Goal: Transaction & Acquisition: Book appointment/travel/reservation

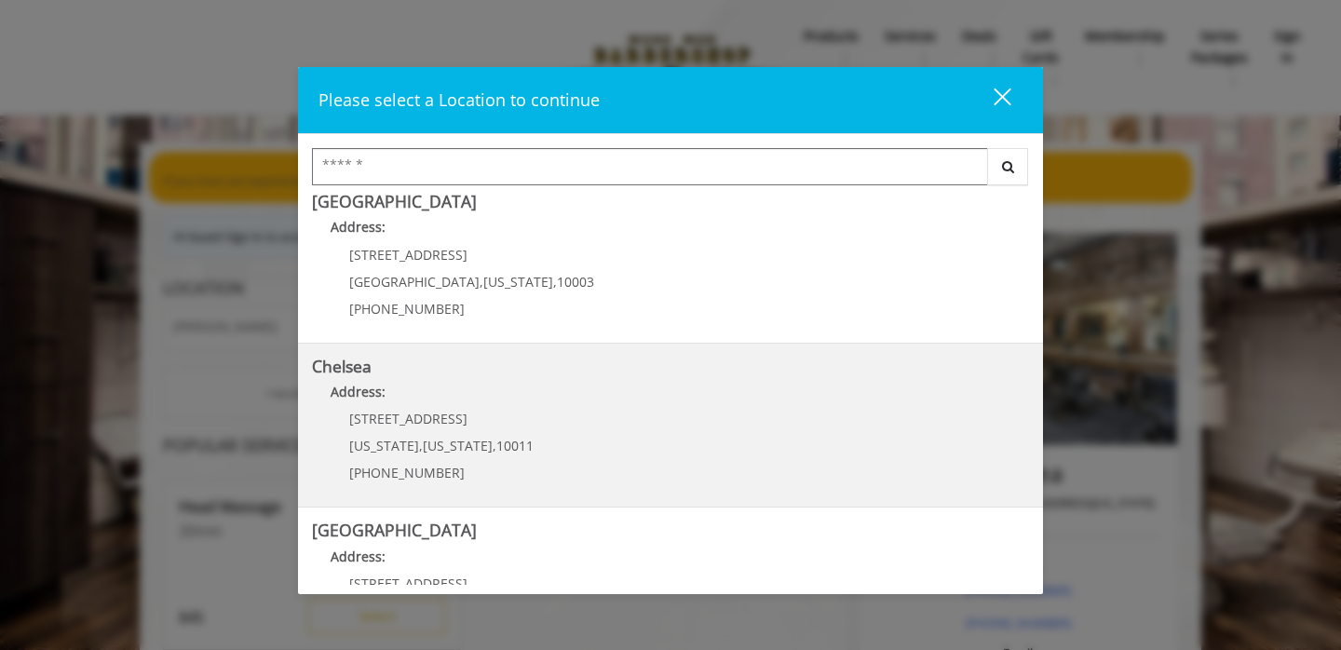
scroll to position [13, 0]
click at [412, 435] on div "169/170 W 23rd St New York , New York , 10011 (917) 639-3902" at bounding box center [427, 455] width 231 height 81
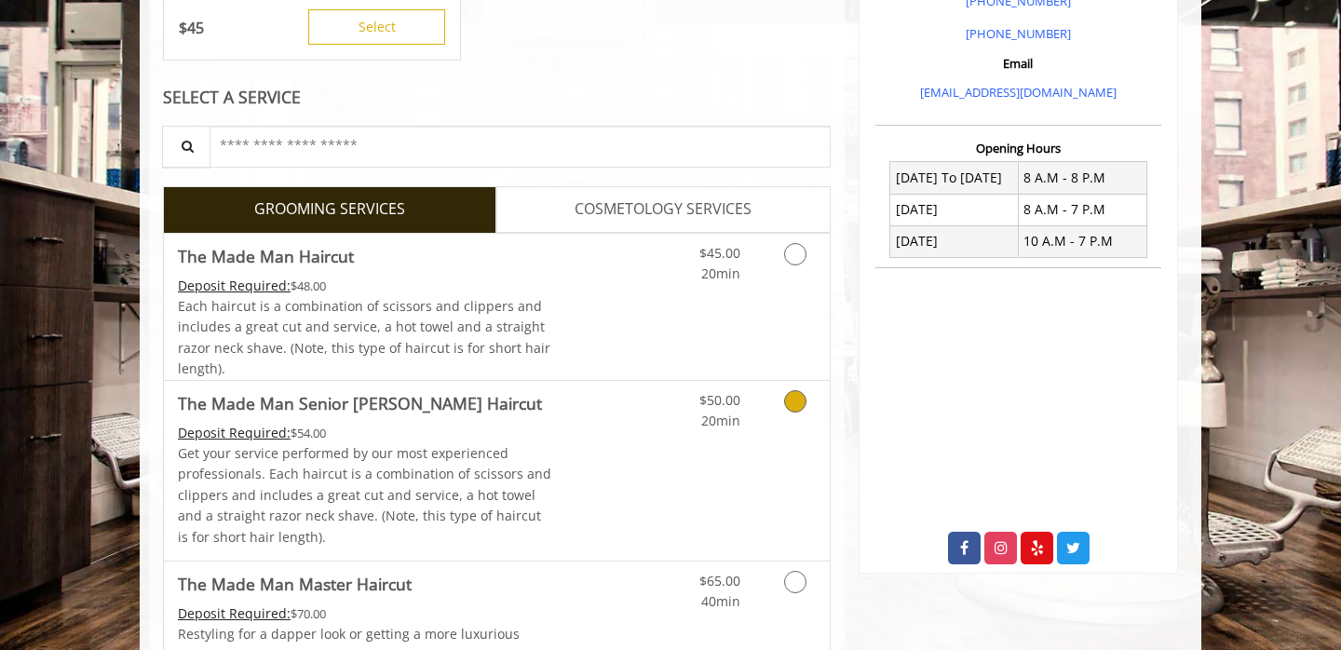
scroll to position [591, 0]
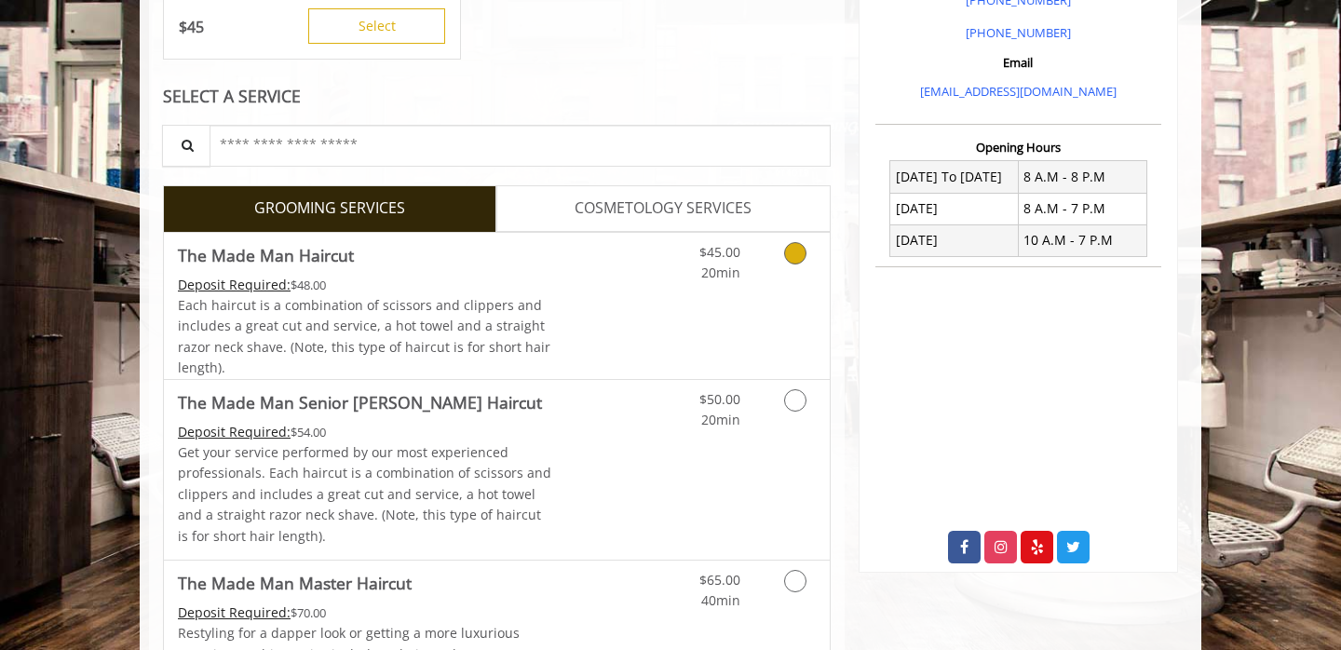
click at [814, 252] on link "Grooming services" at bounding box center [793, 258] width 48 height 51
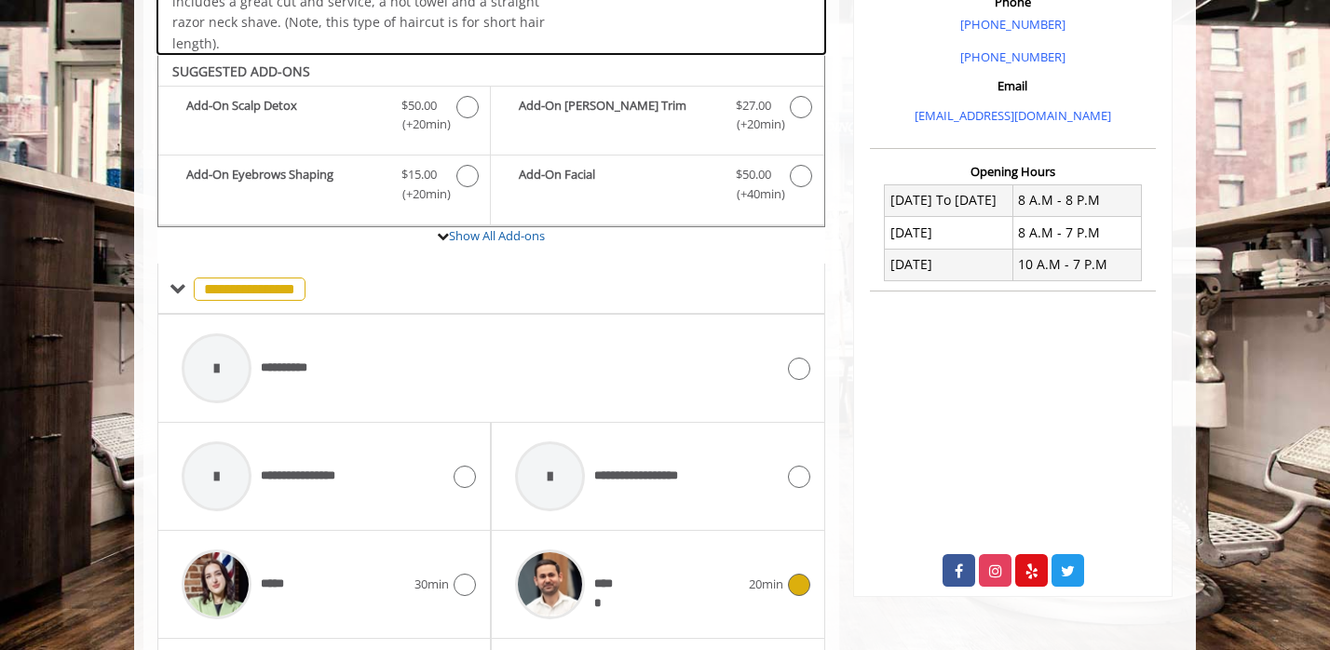
scroll to position [567, 0]
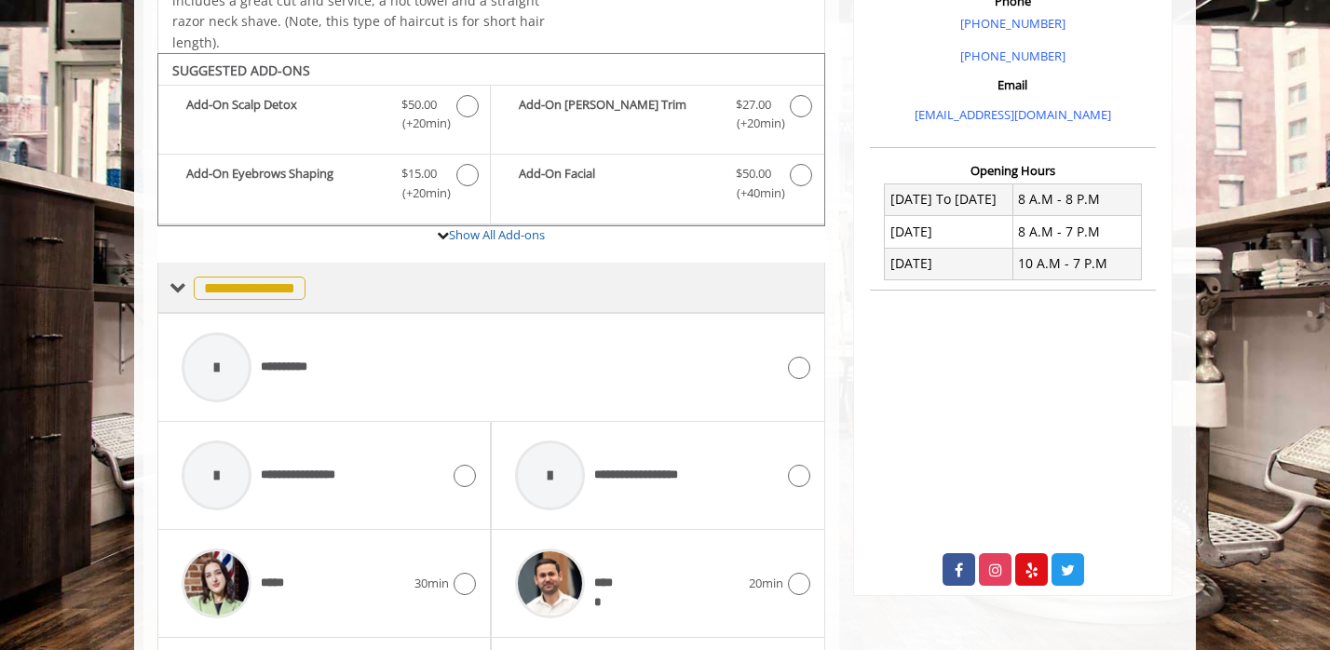
click at [179, 288] on span at bounding box center [178, 287] width 17 height 17
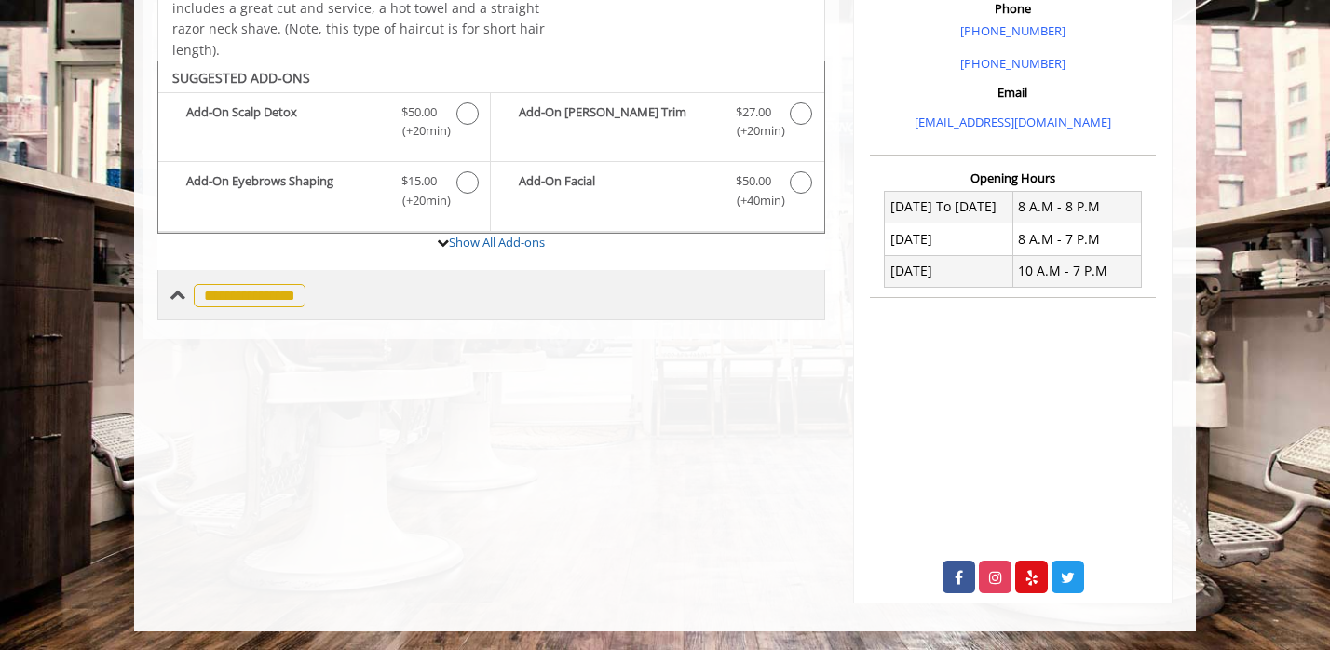
click at [186, 300] on div "**********" at bounding box center [238, 294] width 136 height 27
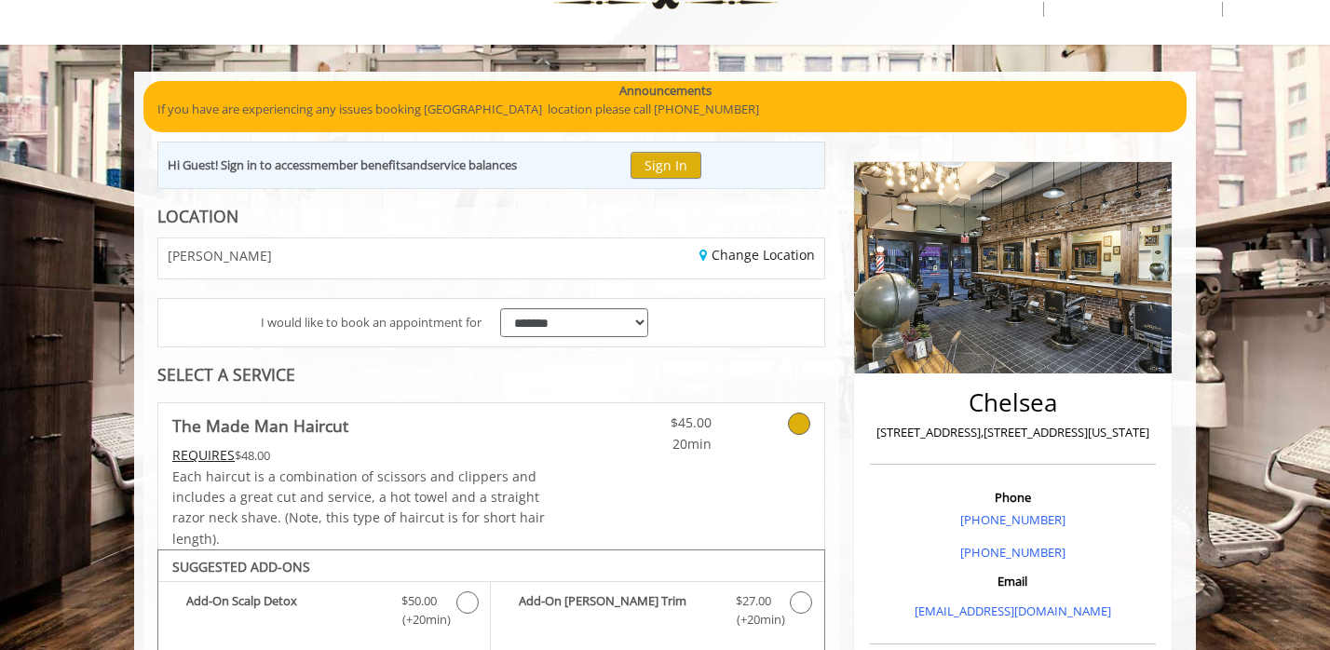
scroll to position [67, 0]
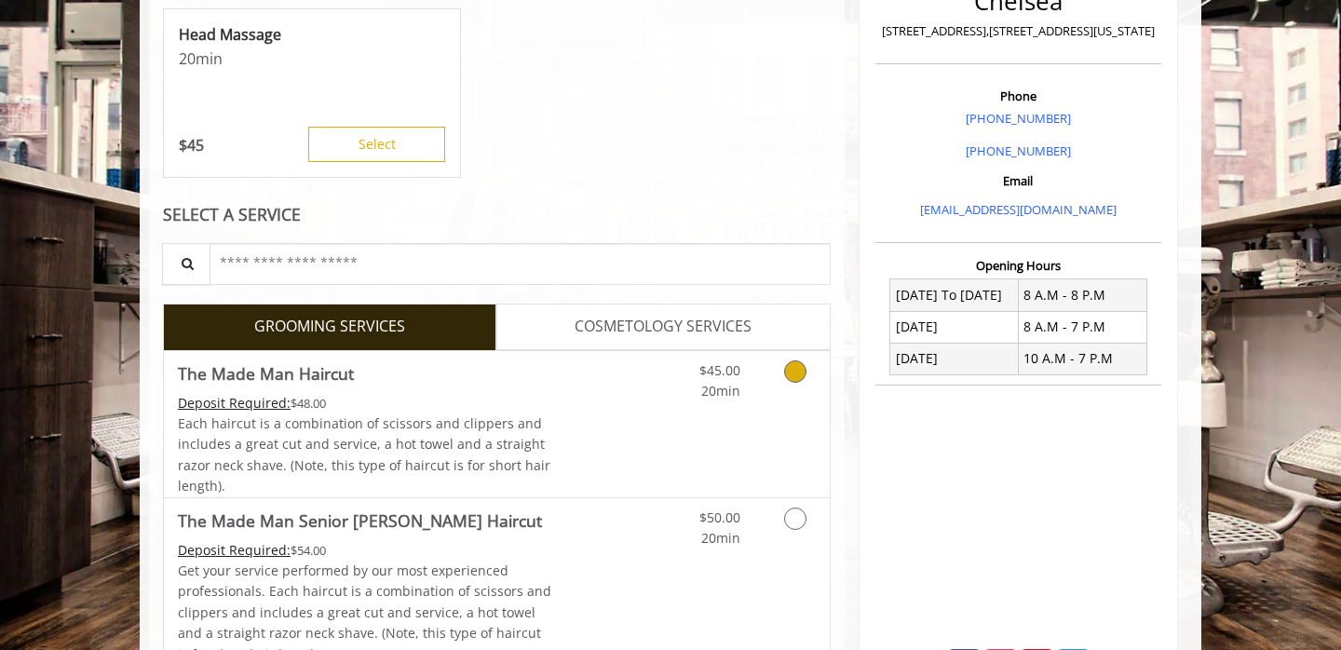
scroll to position [492, 0]
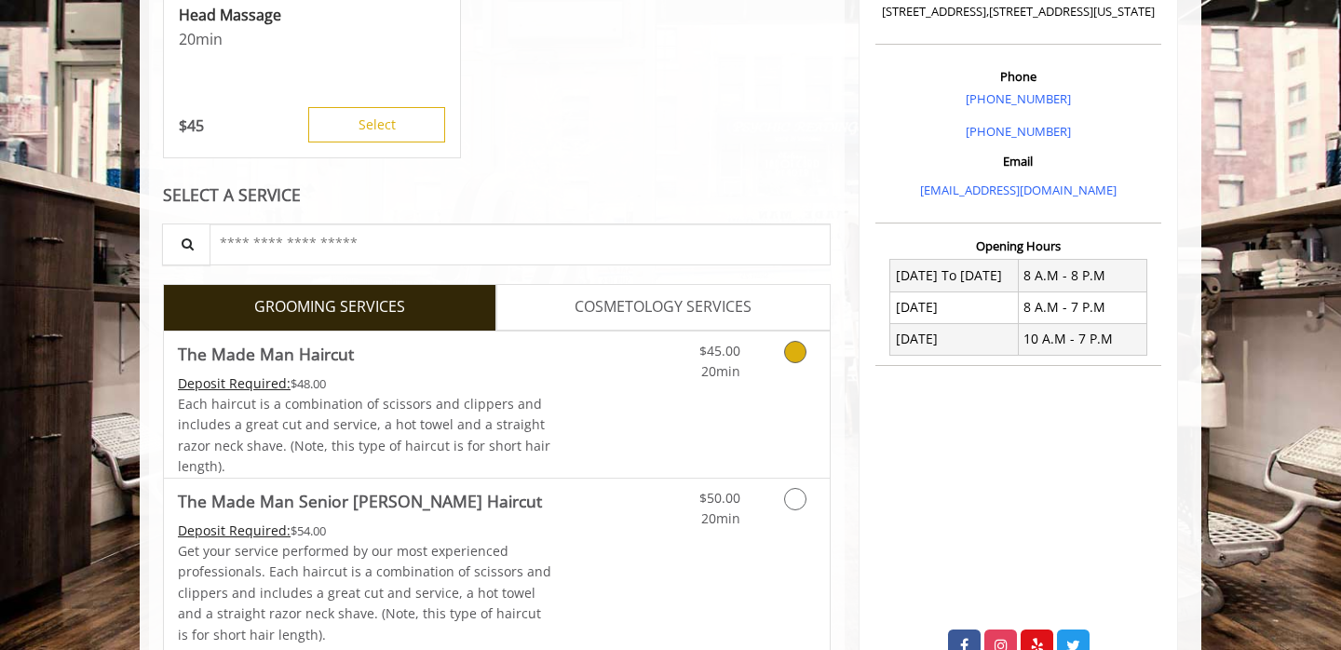
click at [805, 350] on icon "Grooming services" at bounding box center [795, 352] width 22 height 22
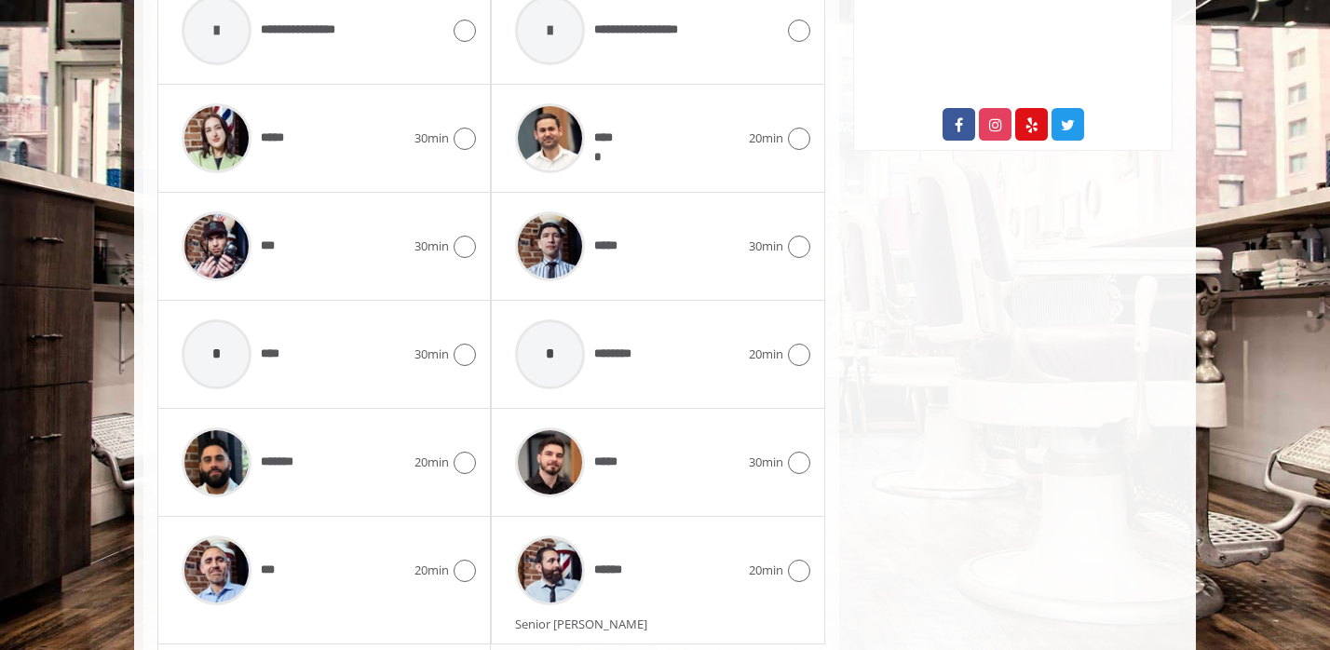
scroll to position [1010, 0]
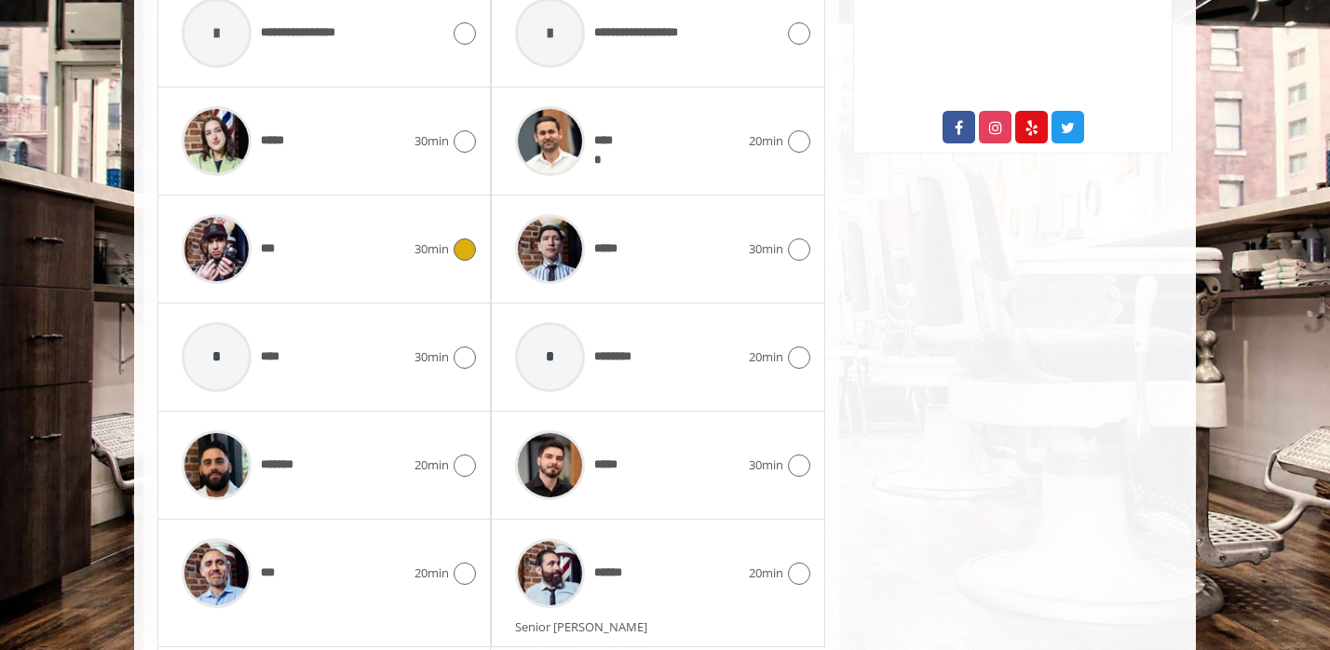
click at [469, 252] on icon at bounding box center [465, 249] width 22 height 22
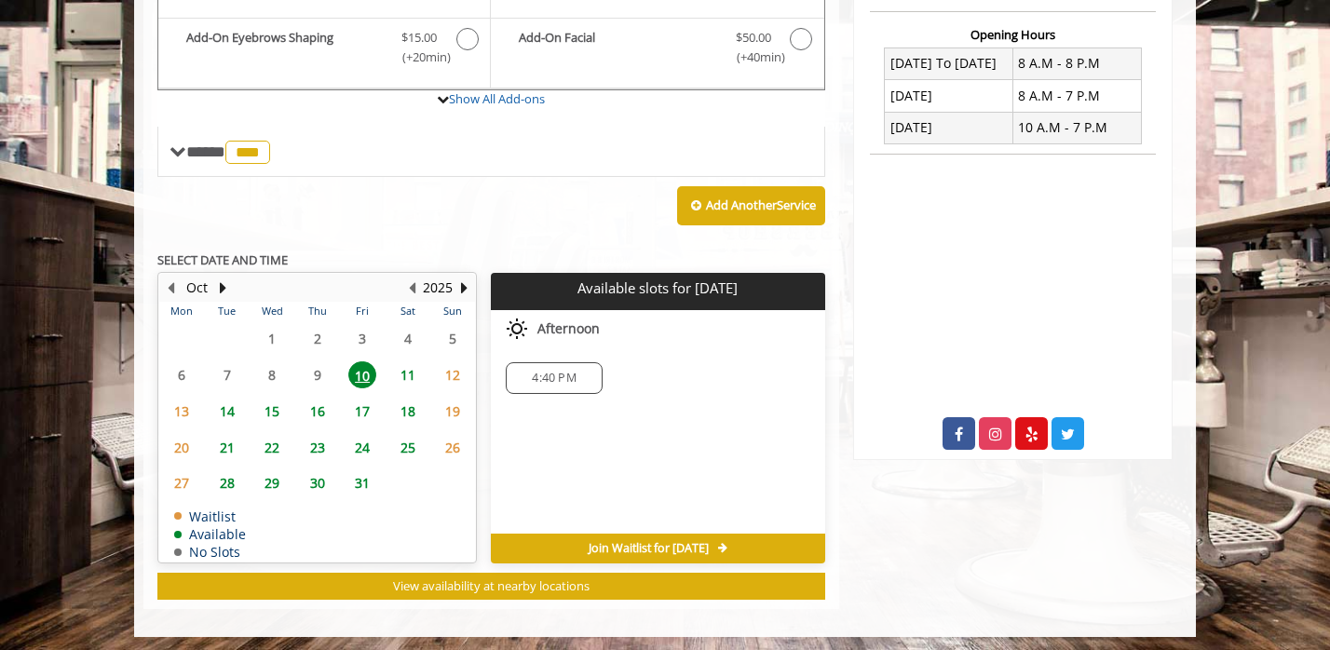
scroll to position [708, 0]
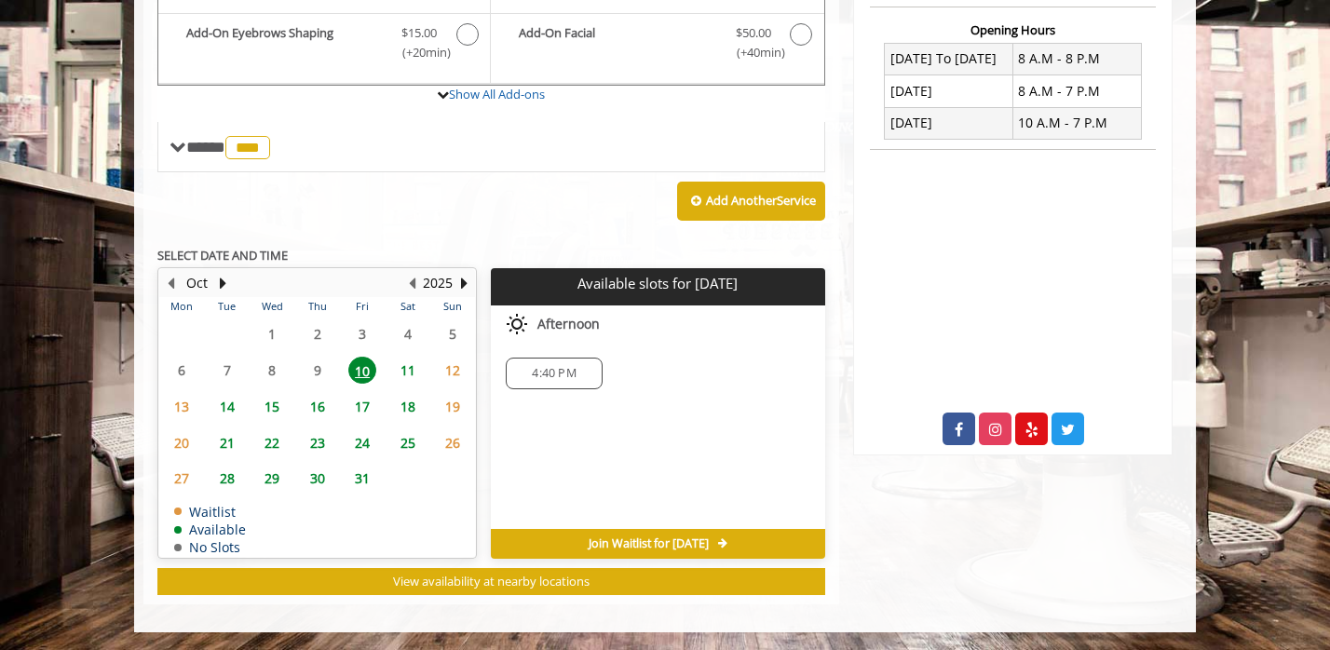
click at [549, 368] on span "4:40 PM" at bounding box center [554, 373] width 44 height 15
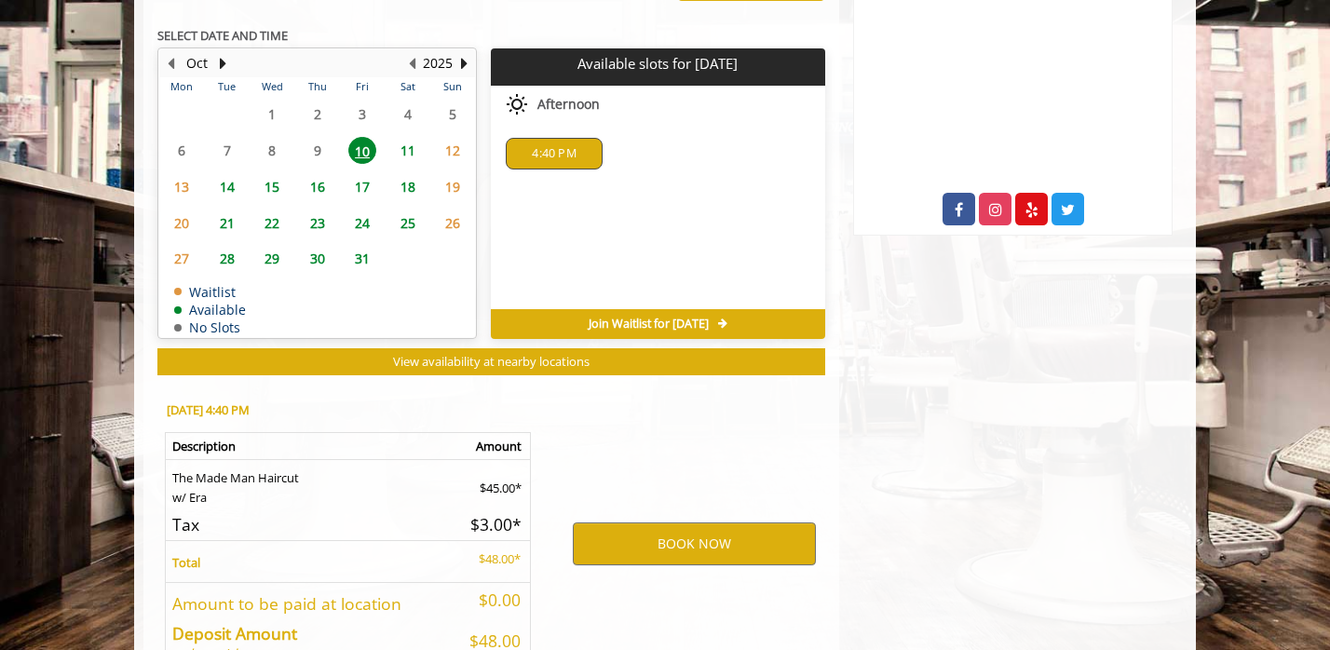
scroll to position [1044, 0]
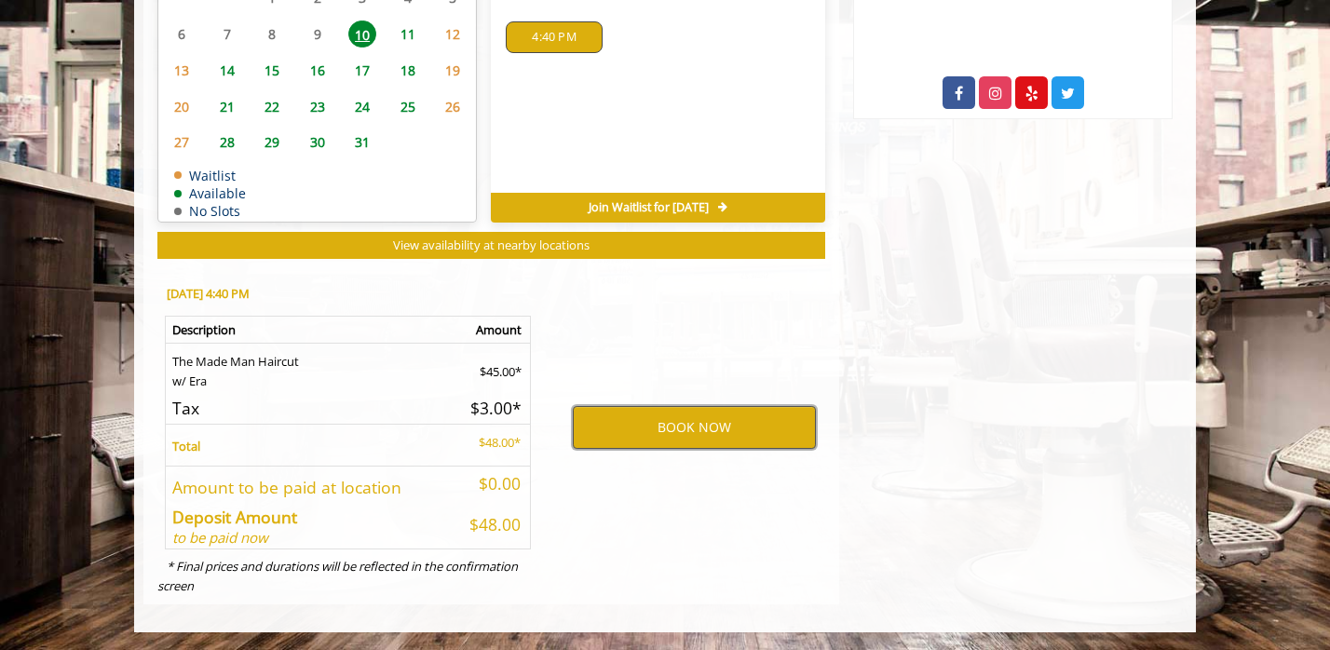
click at [632, 421] on button "BOOK NOW" at bounding box center [694, 427] width 243 height 43
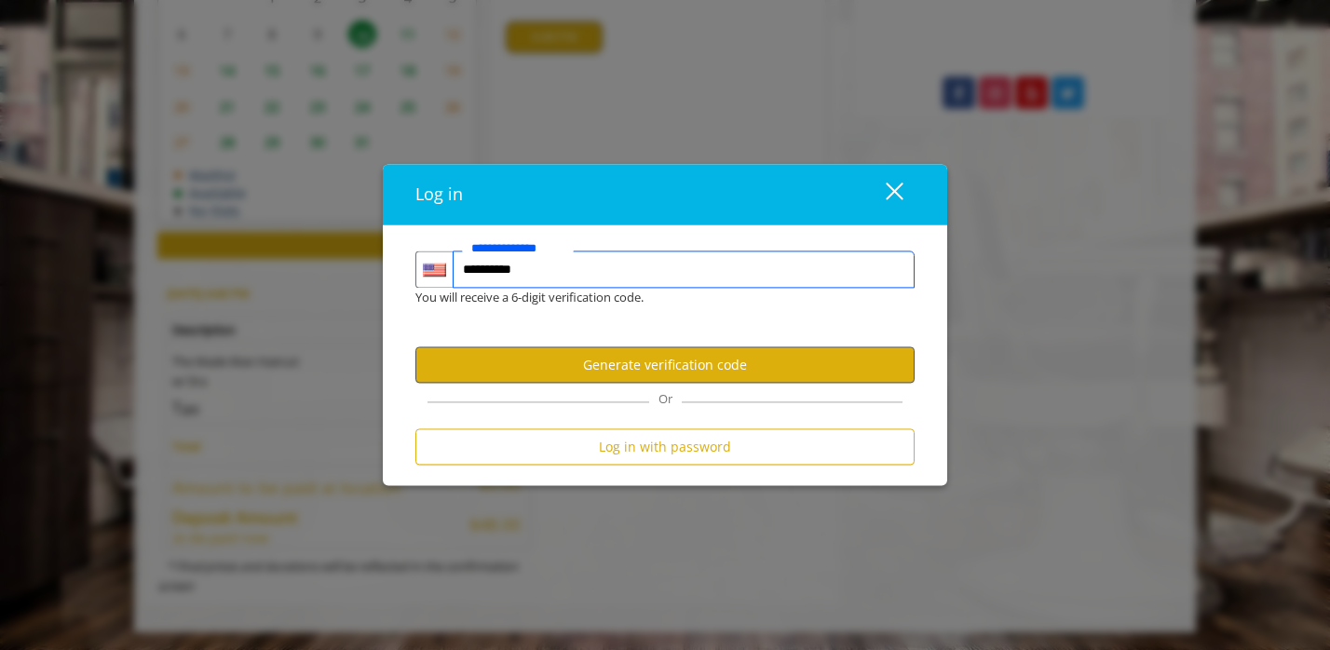
type input "**********"
click at [662, 366] on button "Generate verification code" at bounding box center [664, 365] width 499 height 36
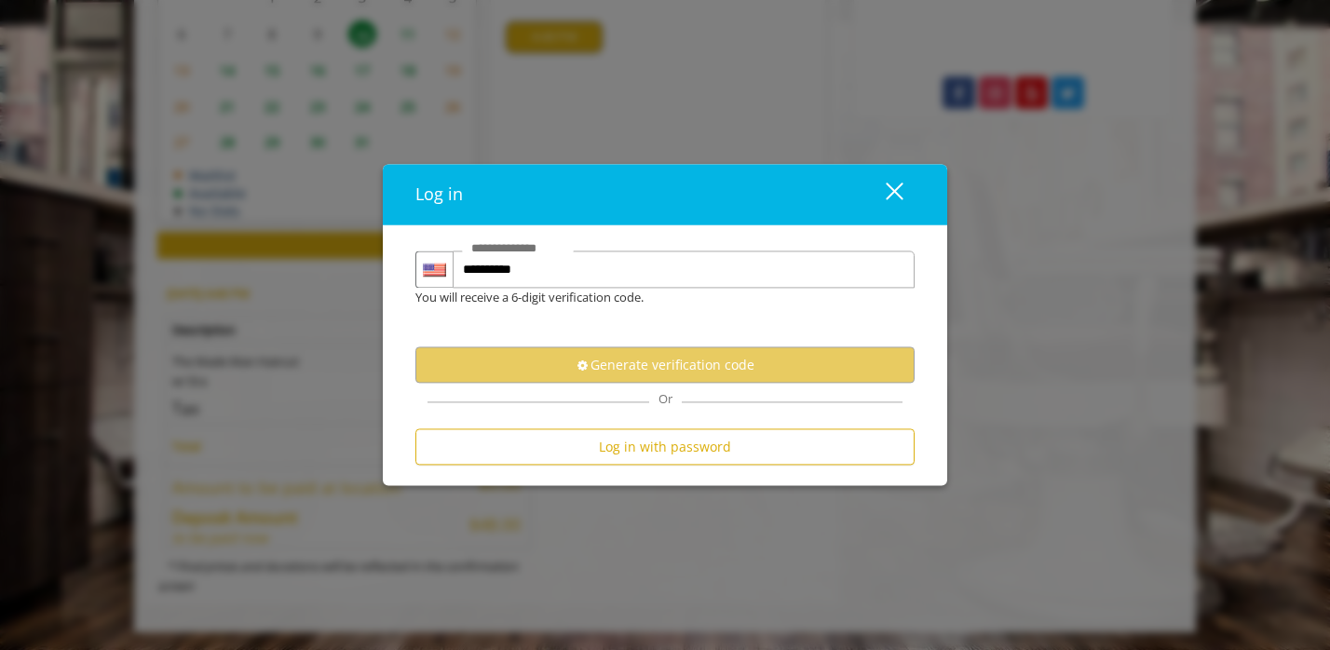
scroll to position [0, 0]
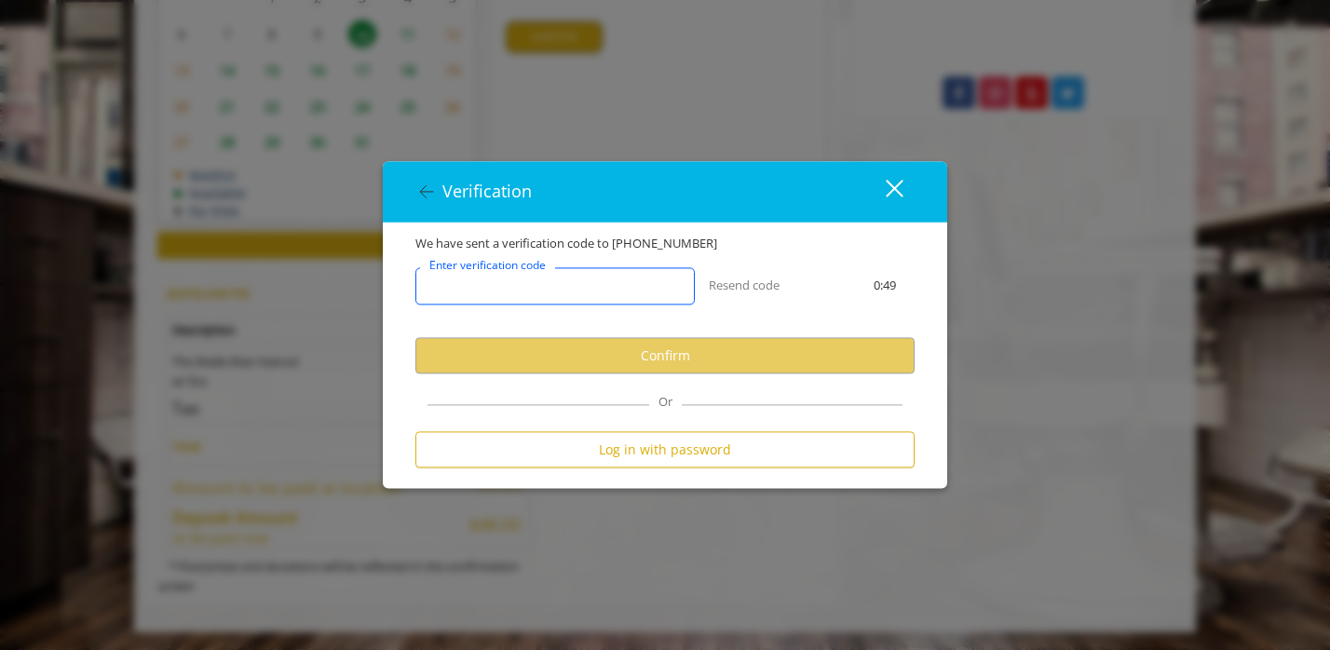
click at [575, 296] on input "Enter verification code" at bounding box center [554, 286] width 279 height 37
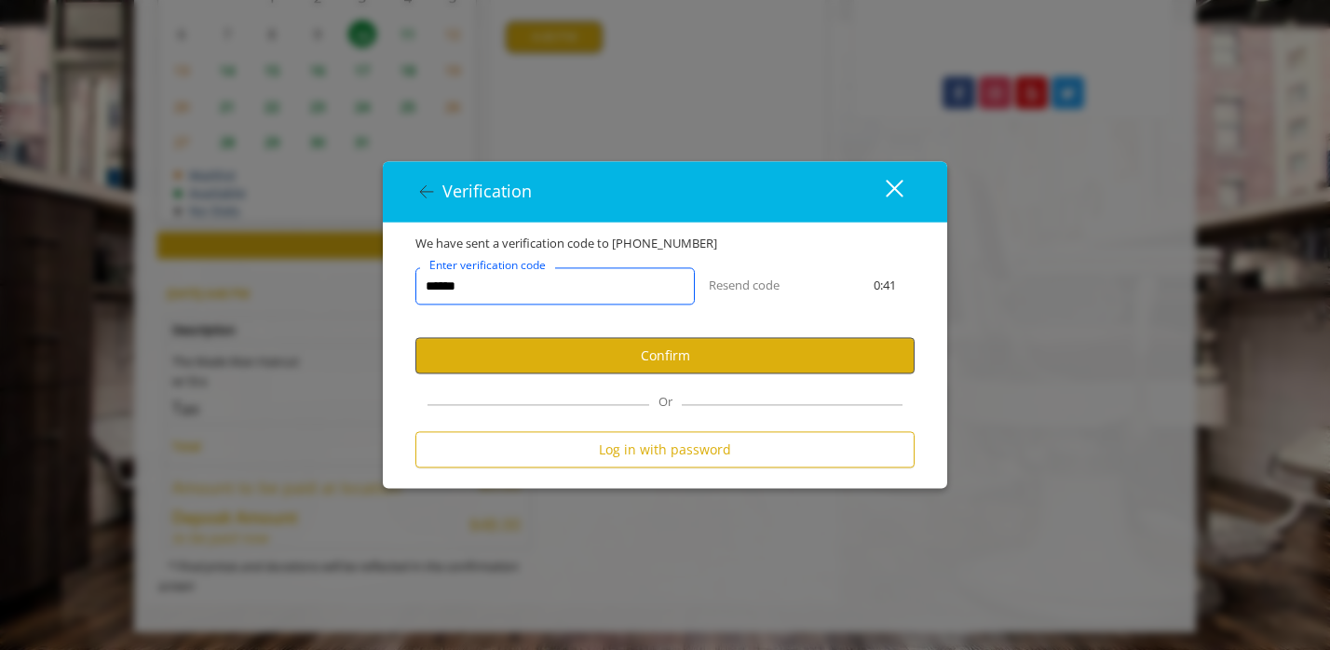
type input "******"
click at [644, 354] on button "Confirm" at bounding box center [664, 356] width 499 height 36
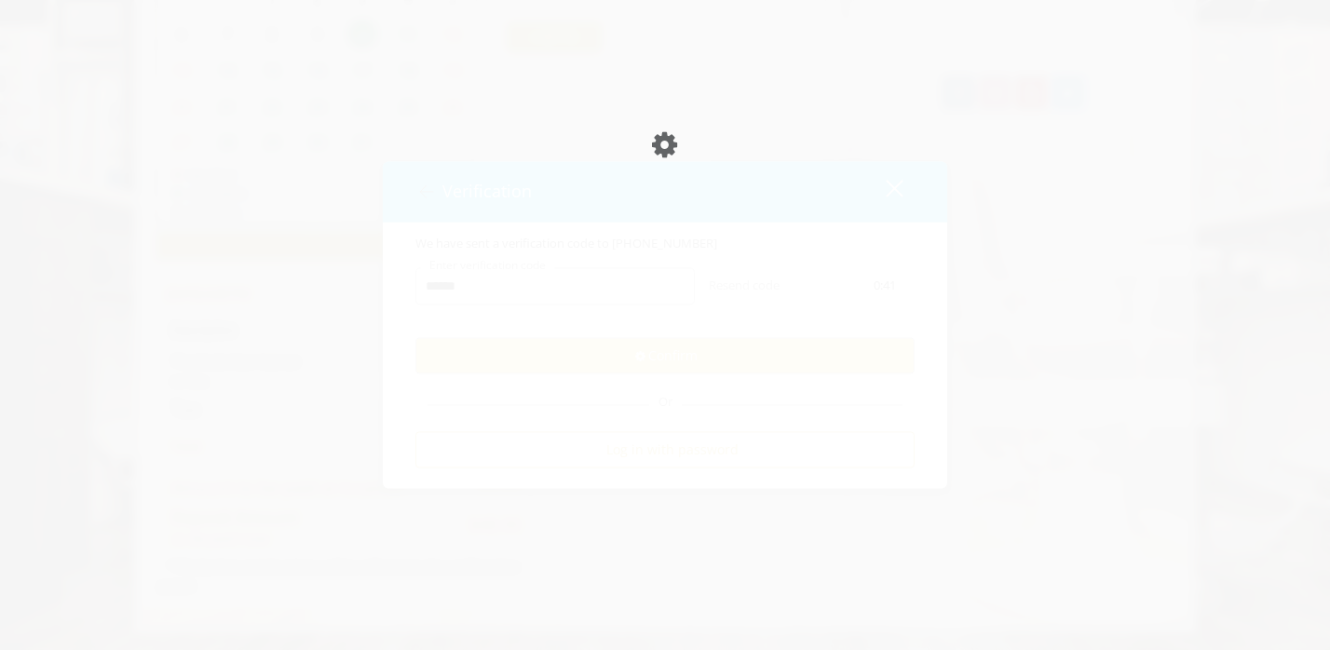
scroll to position [978, 0]
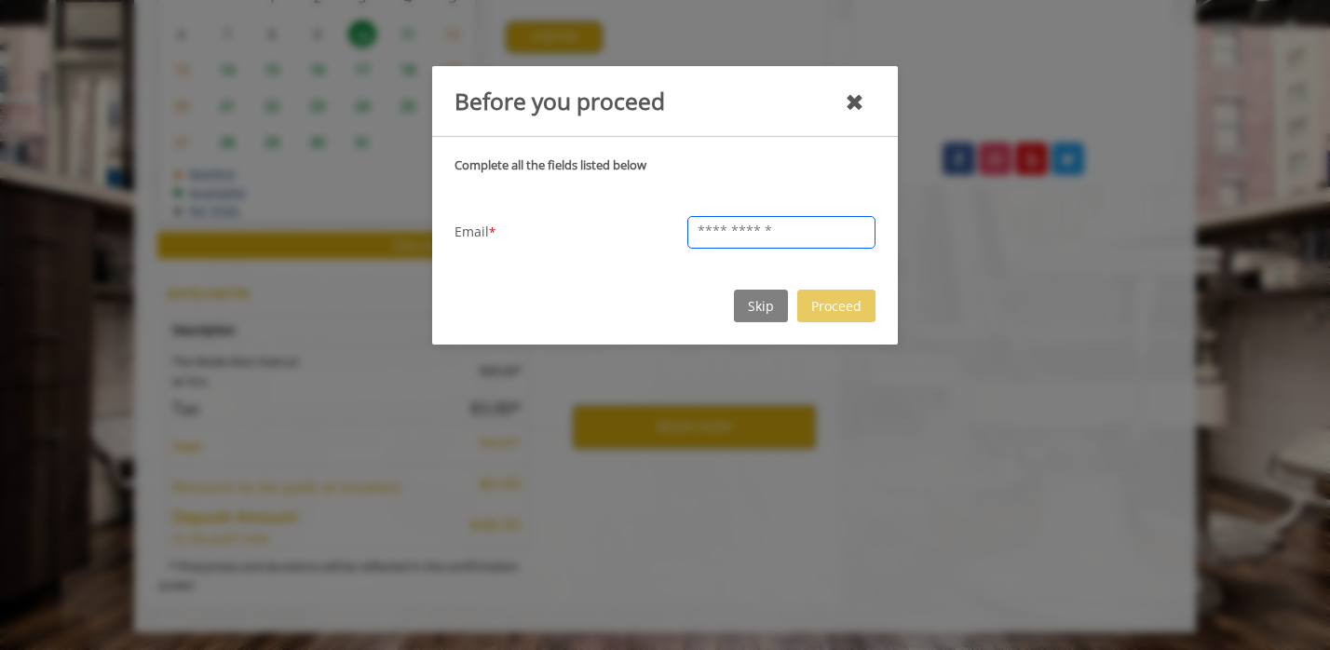
click at [744, 224] on input "text" at bounding box center [781, 232] width 188 height 33
type input "**********"
click at [829, 311] on button "Proceed" at bounding box center [836, 306] width 78 height 33
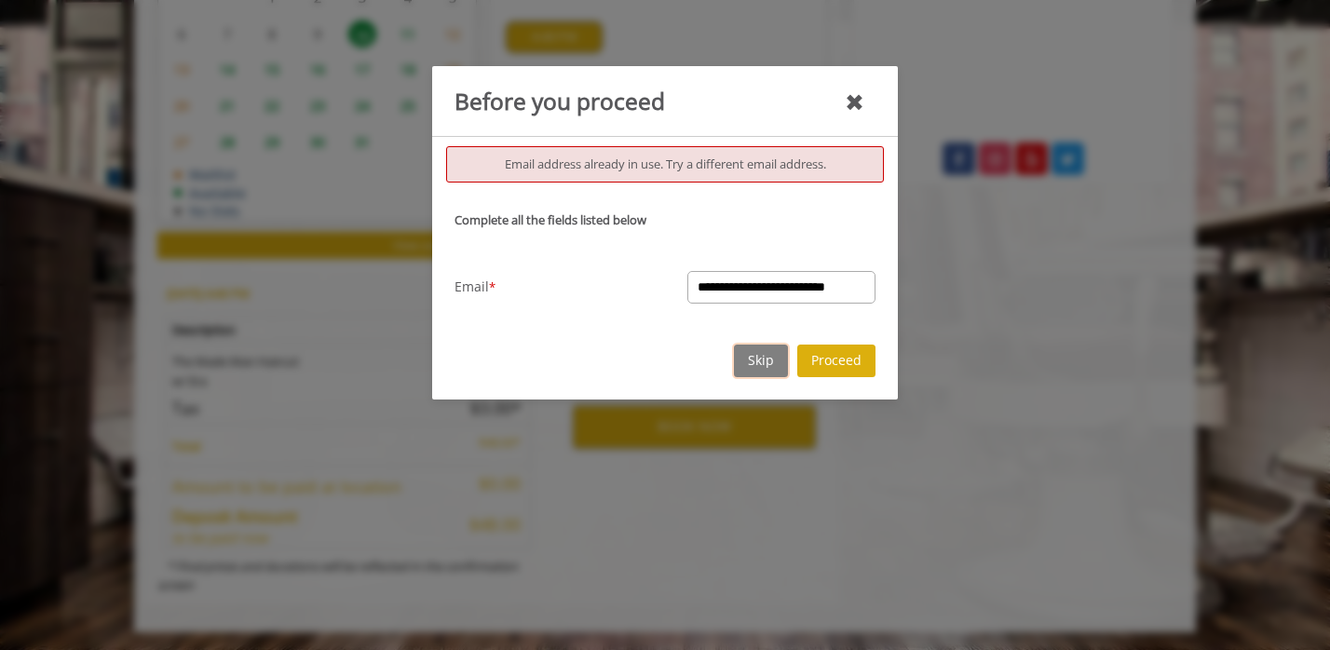
click at [748, 362] on button "Skip" at bounding box center [761, 361] width 54 height 33
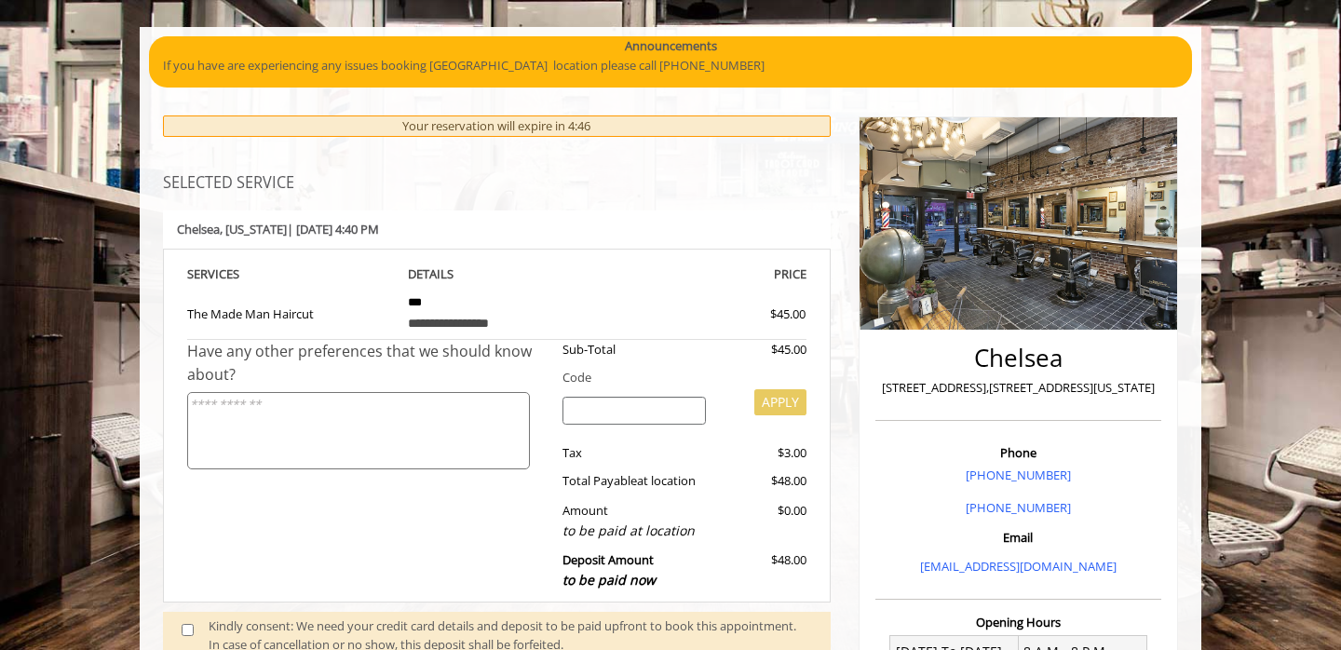
scroll to position [123, 0]
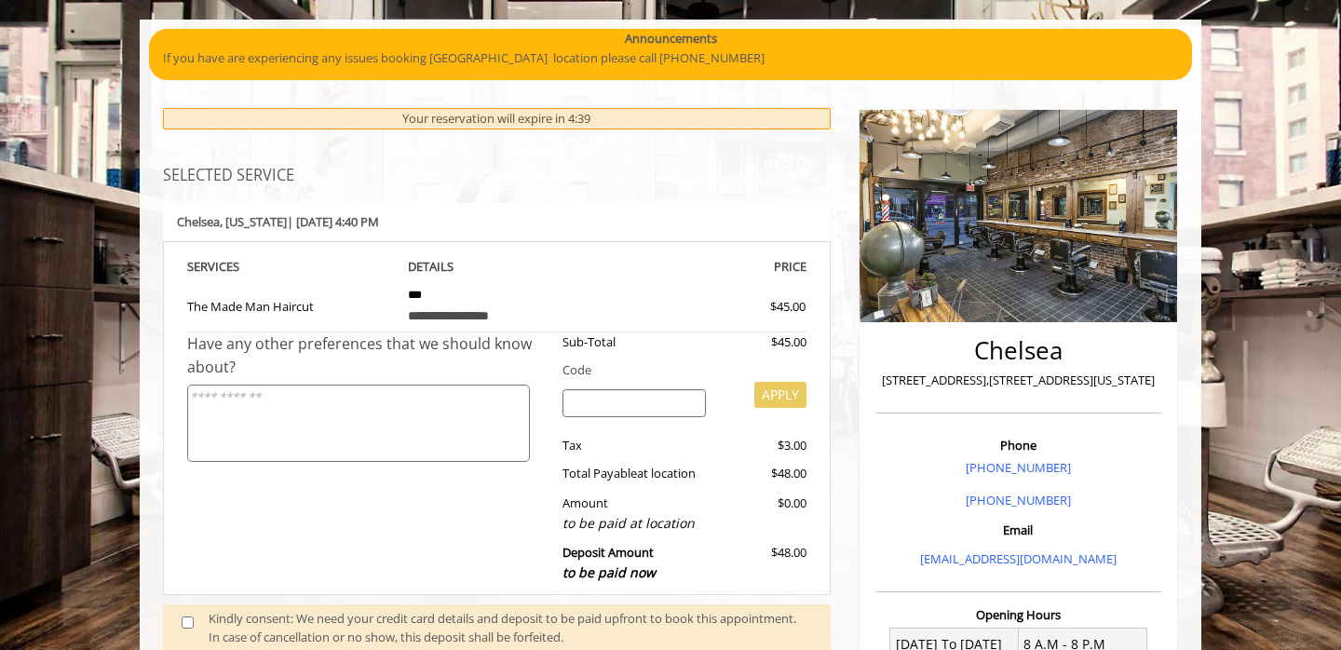
click at [500, 415] on textarea at bounding box center [358, 423] width 343 height 77
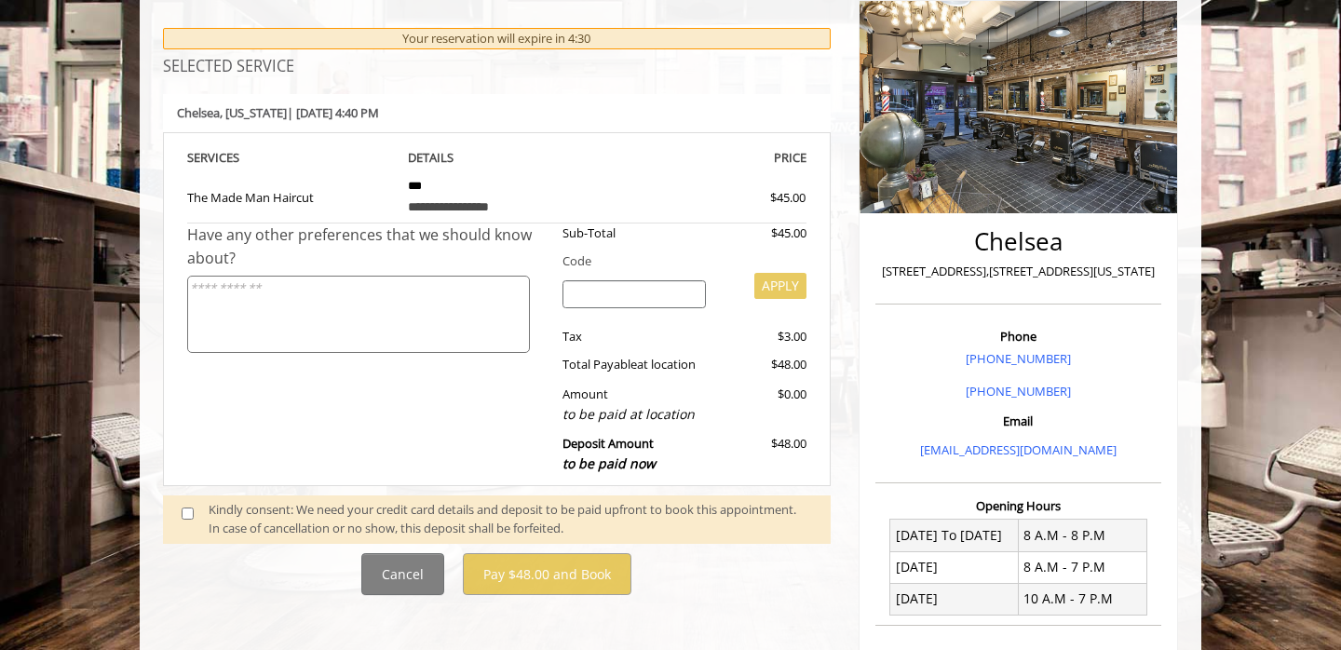
scroll to position [218, 0]
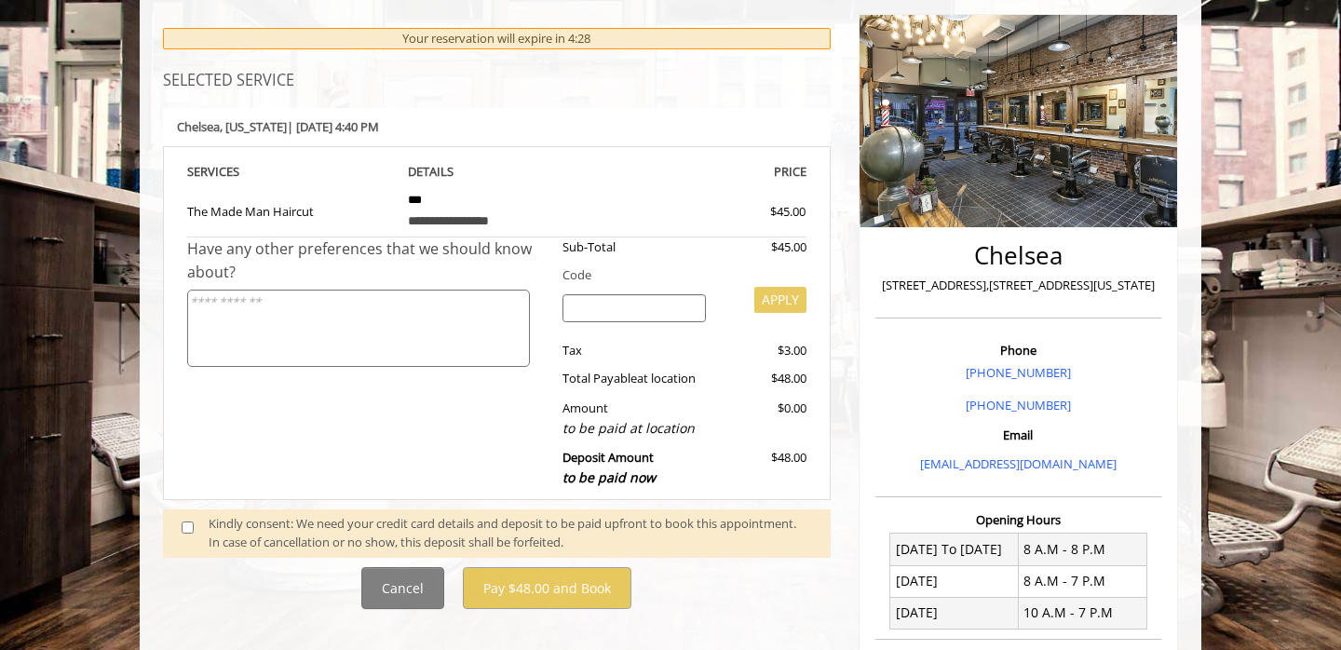
click at [411, 318] on textarea at bounding box center [358, 328] width 343 height 77
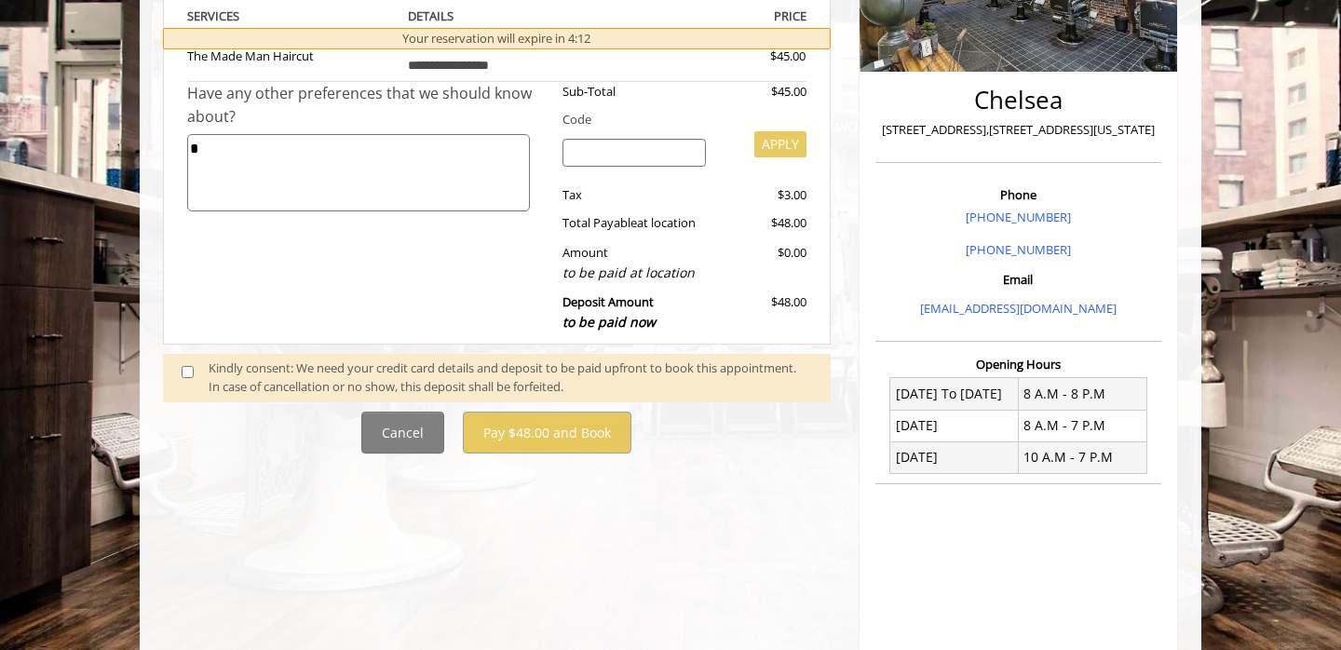
scroll to position [380, 0]
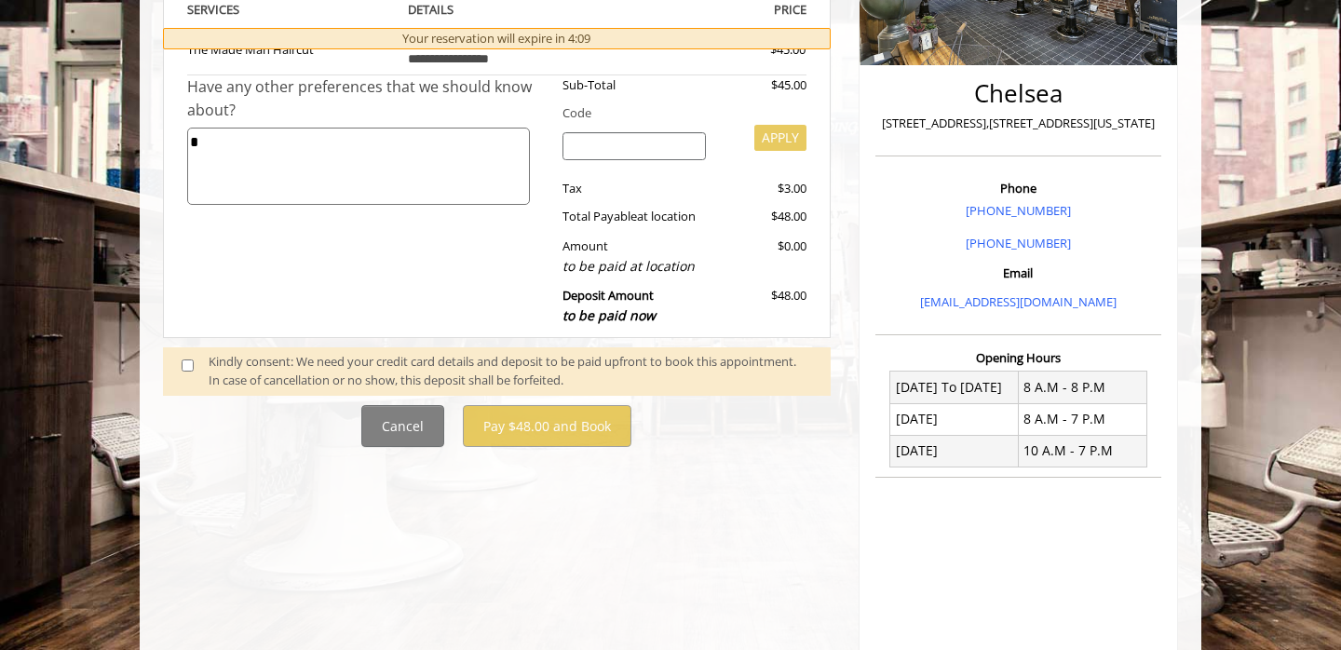
type textarea "*"
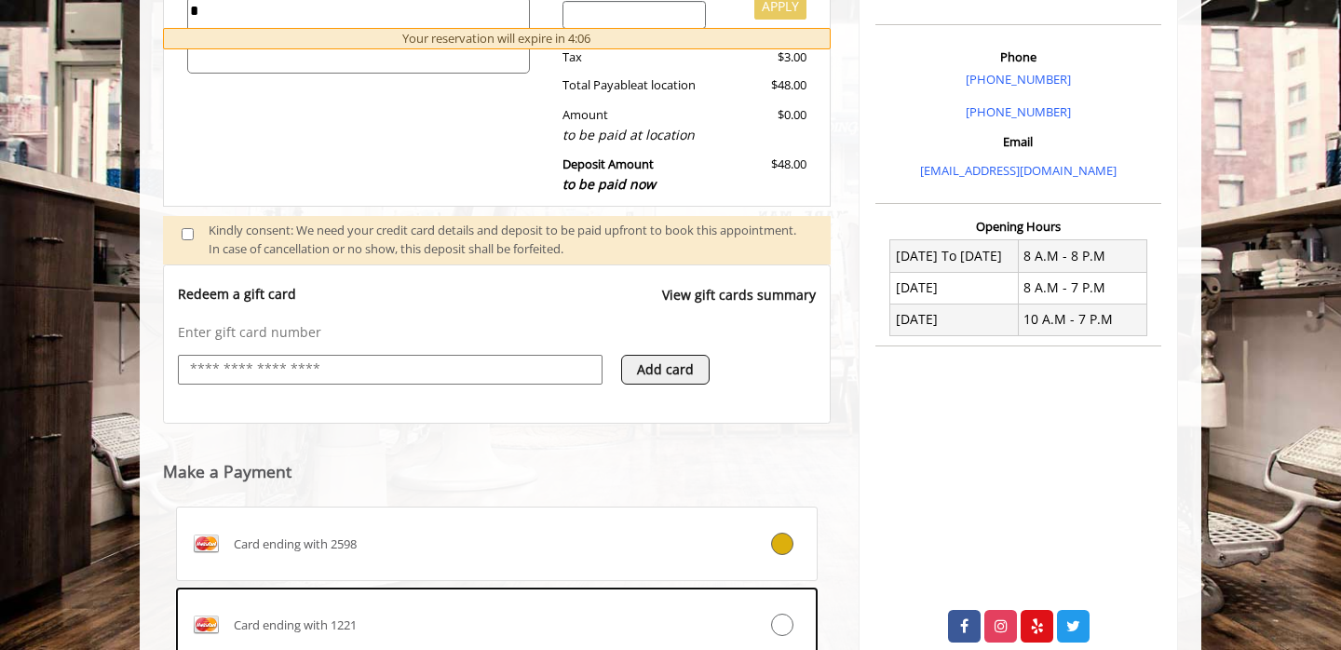
scroll to position [521, 0]
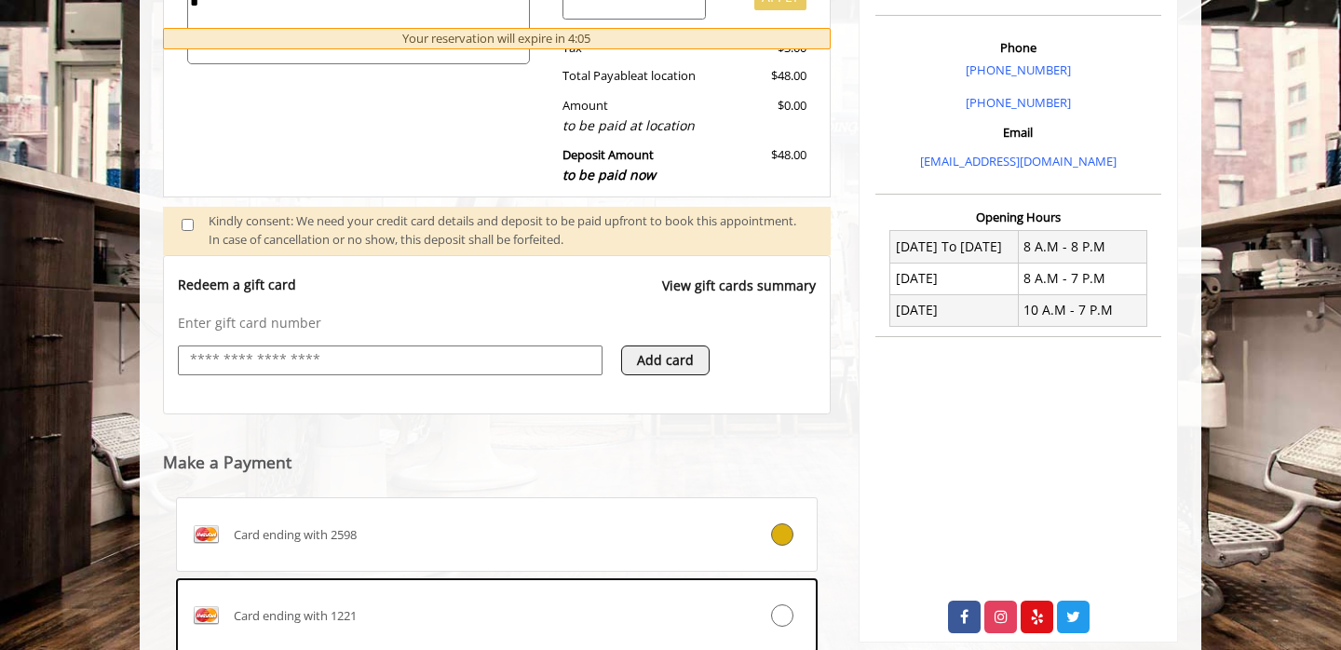
click at [510, 366] on input "text" at bounding box center [390, 360] width 404 height 22
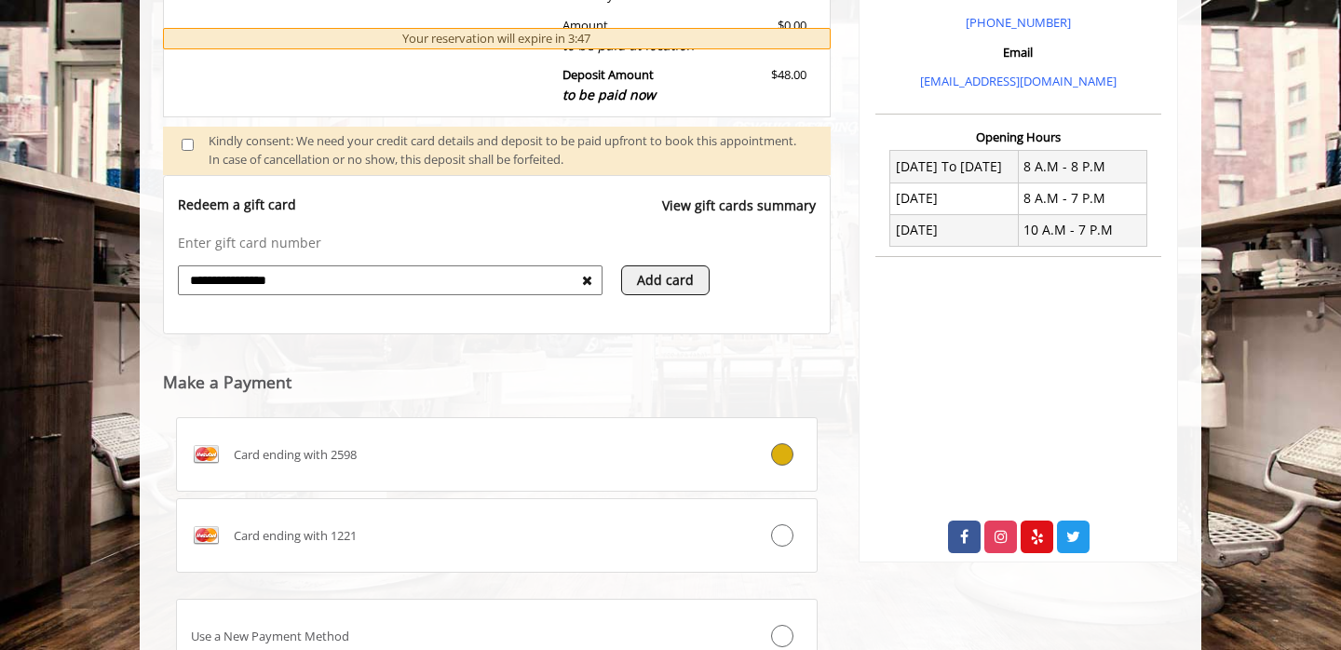
scroll to position [616, 0]
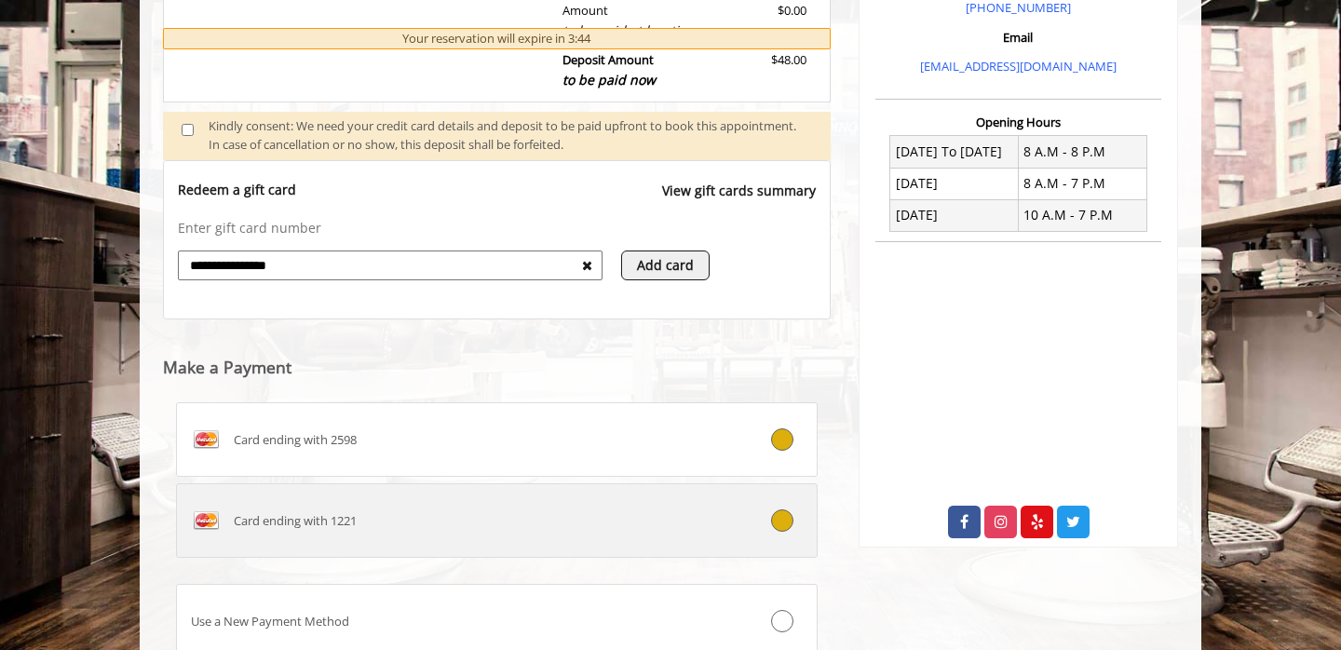
type input "**********"
click at [701, 537] on label "Card ending with 1221" at bounding box center [497, 520] width 642 height 75
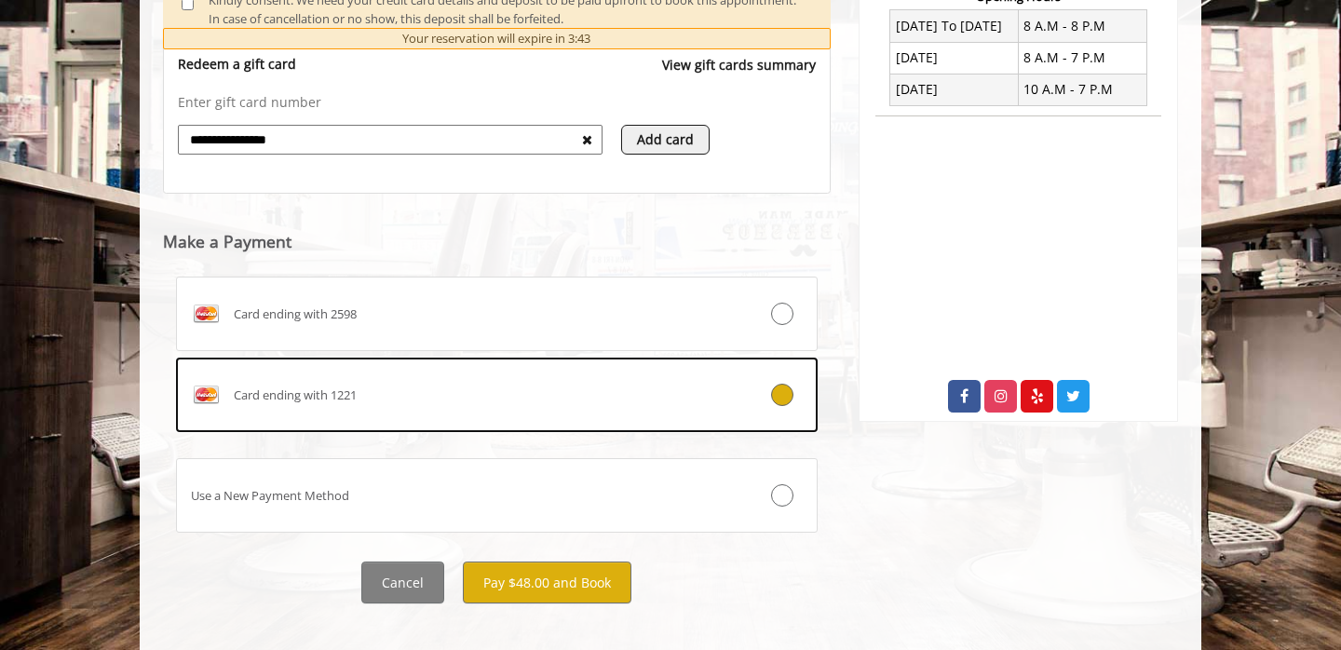
scroll to position [760, 0]
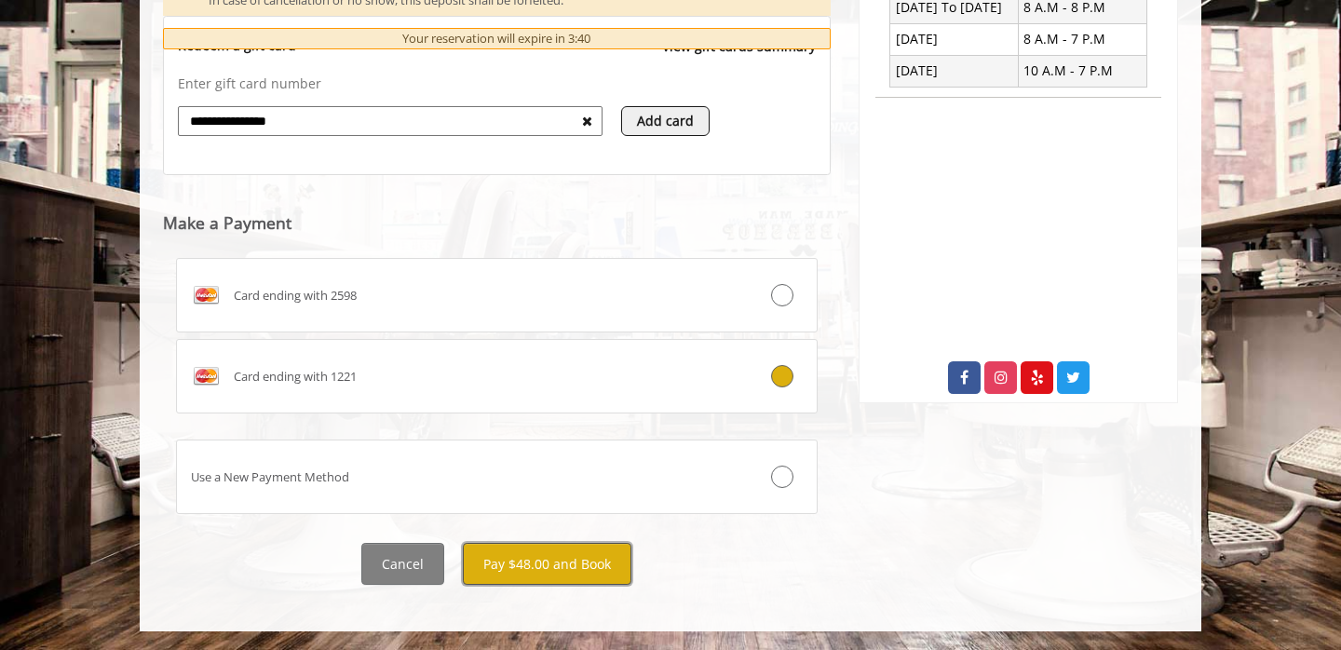
click at [559, 568] on button "Pay $48.00 and Book" at bounding box center [547, 564] width 169 height 42
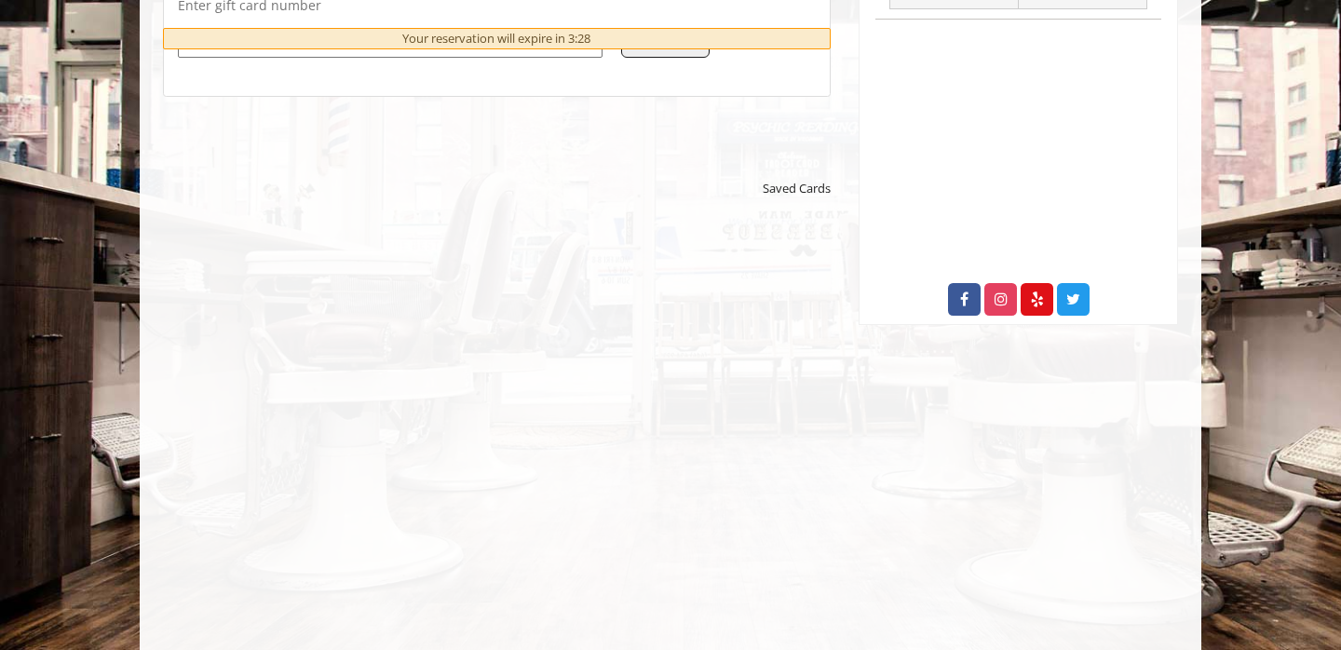
scroll to position [839, 0]
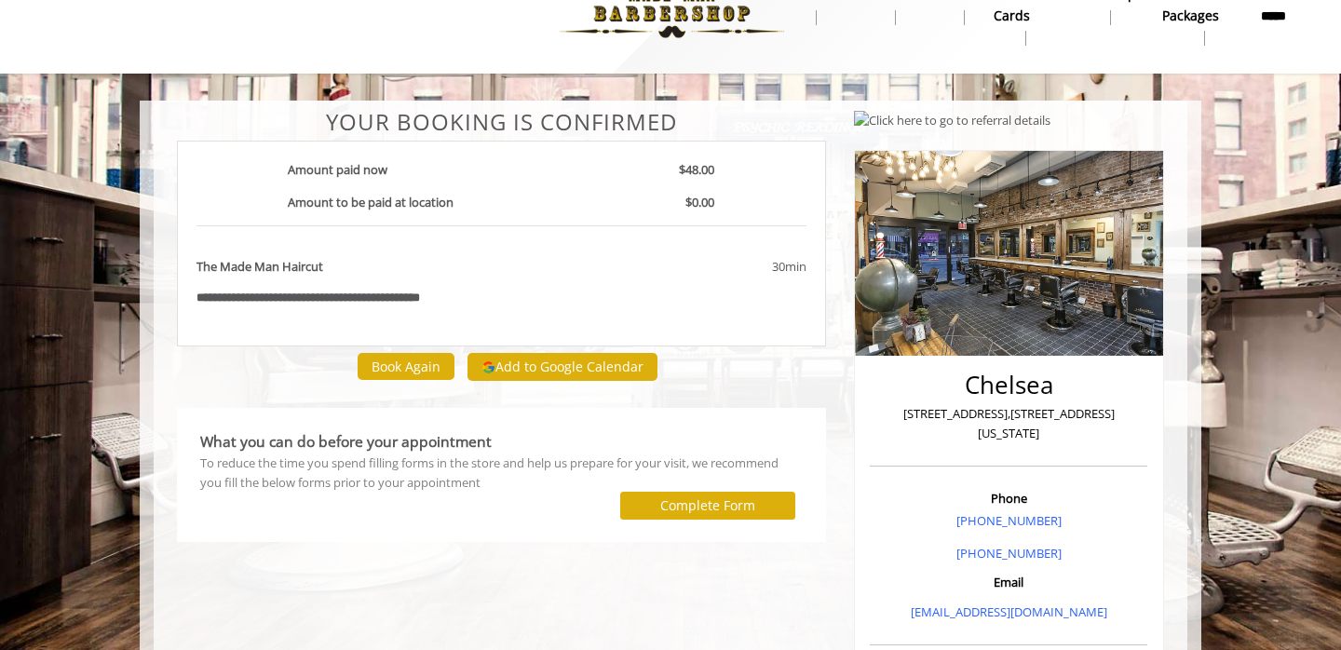
scroll to position [39, 0]
